Goal: Check status: Check status

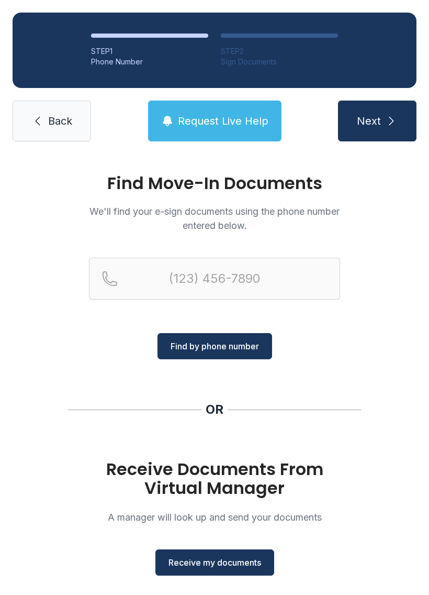
click at [385, 117] on icon "submit" at bounding box center [391, 121] width 13 height 13
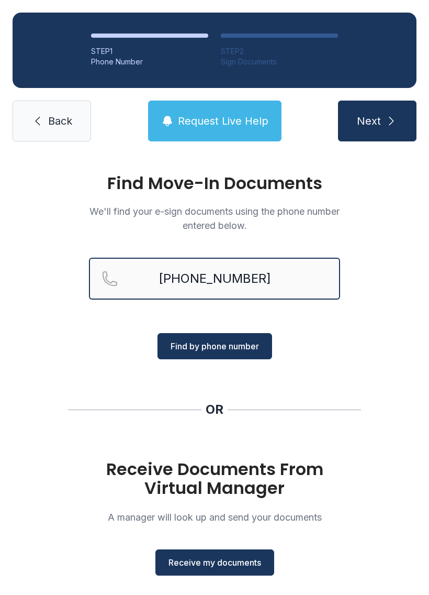
type input "[PHONE_NUMBER]"
click at [385, 121] on icon "submit" at bounding box center [391, 121] width 13 height 13
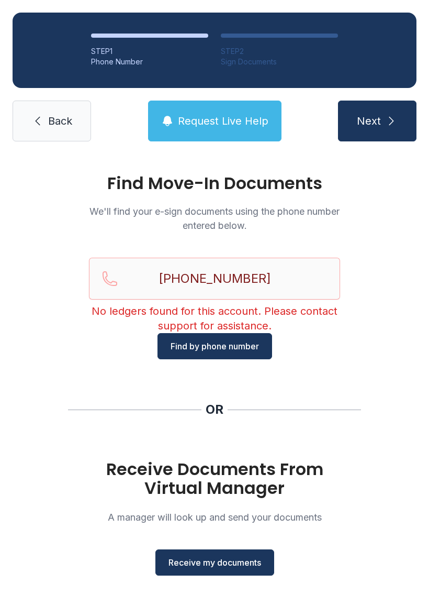
click at [58, 121] on span "Back" at bounding box center [60, 121] width 24 height 15
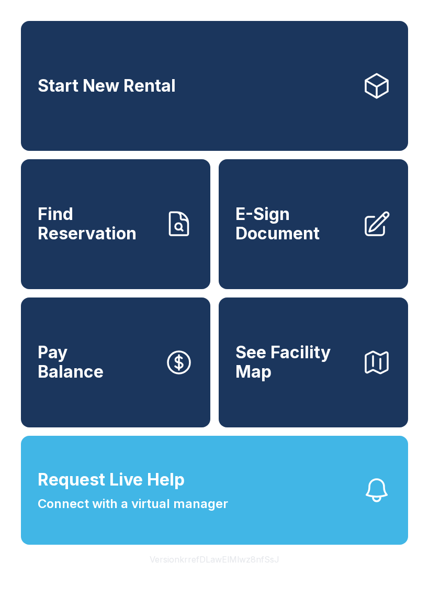
click at [113, 227] on span "Find Reservation" at bounding box center [97, 224] width 118 height 38
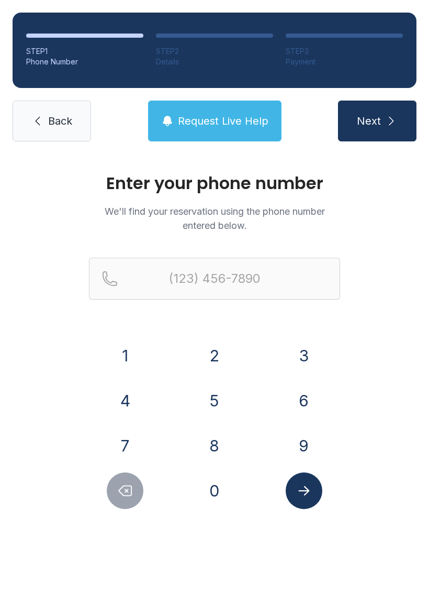
click at [220, 354] on button "2" at bounding box center [214, 355] width 37 height 37
click at [127, 354] on button "1" at bounding box center [125, 355] width 37 height 37
click at [133, 401] on button "4" at bounding box center [125, 400] width 37 height 37
click at [135, 408] on button "4" at bounding box center [125, 400] width 37 height 37
click at [225, 449] on button "8" at bounding box center [214, 445] width 37 height 37
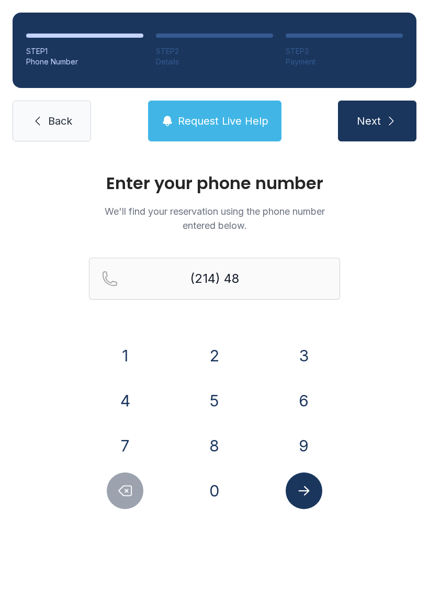
click at [308, 452] on button "9" at bounding box center [304, 445] width 37 height 37
click at [222, 492] on button "0" at bounding box center [214, 490] width 37 height 37
click at [127, 408] on button "4" at bounding box center [125, 400] width 37 height 37
click at [212, 406] on button "5" at bounding box center [214, 400] width 37 height 37
click at [125, 349] on button "1" at bounding box center [125, 355] width 37 height 37
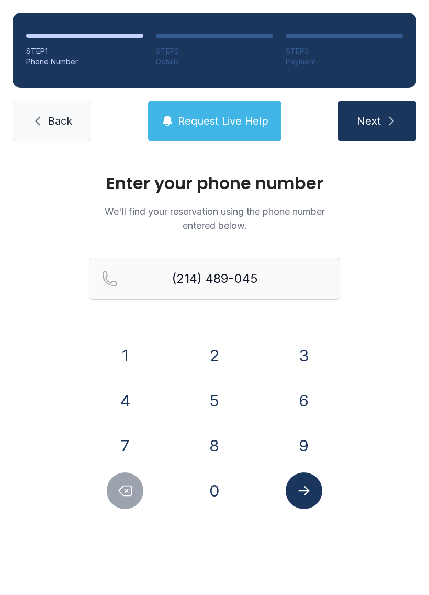
type input "[PHONE_NUMBER]"
click at [388, 123] on icon "submit" at bounding box center [391, 121] width 13 height 13
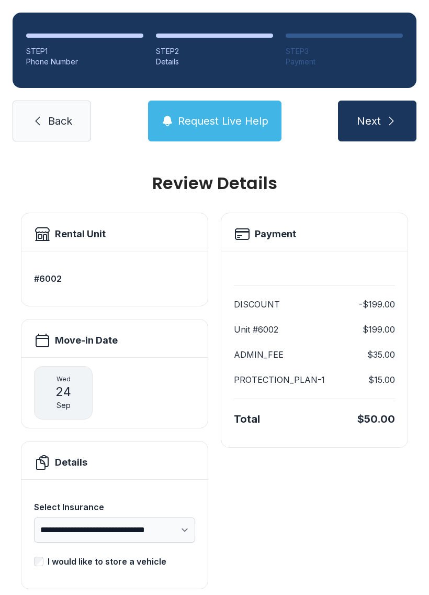
click at [384, 129] on button "Next" at bounding box center [377, 121] width 79 height 41
